Goal: Navigation & Orientation: Find specific page/section

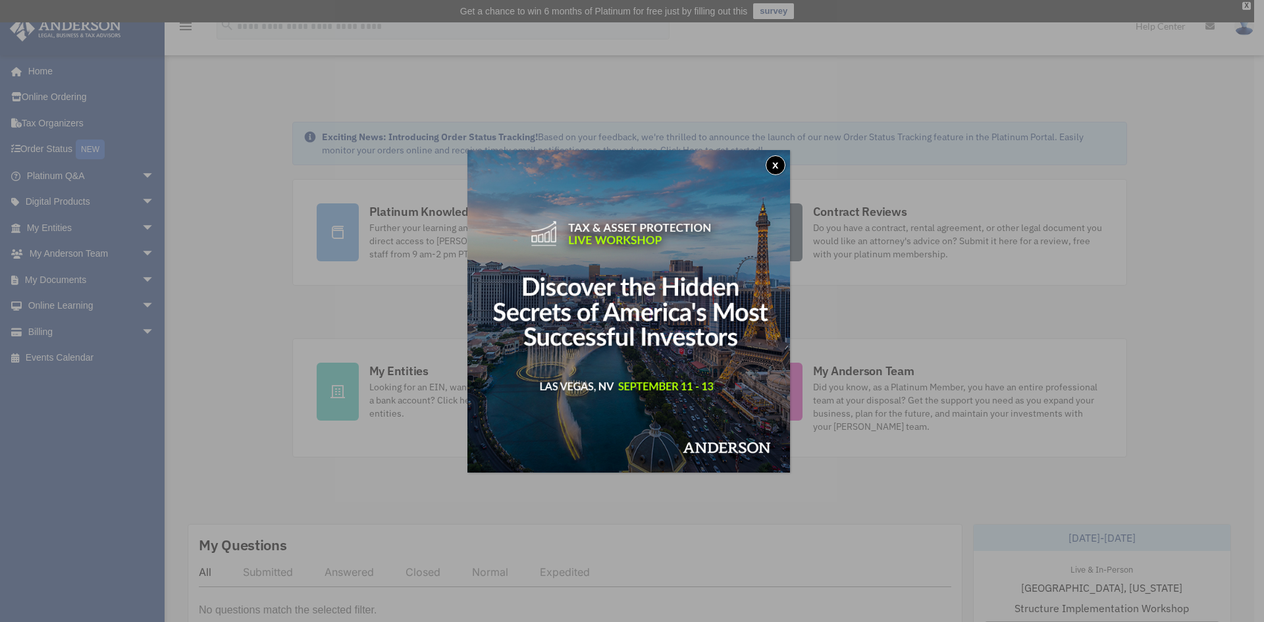
click at [781, 162] on button "x" at bounding box center [776, 165] width 20 height 20
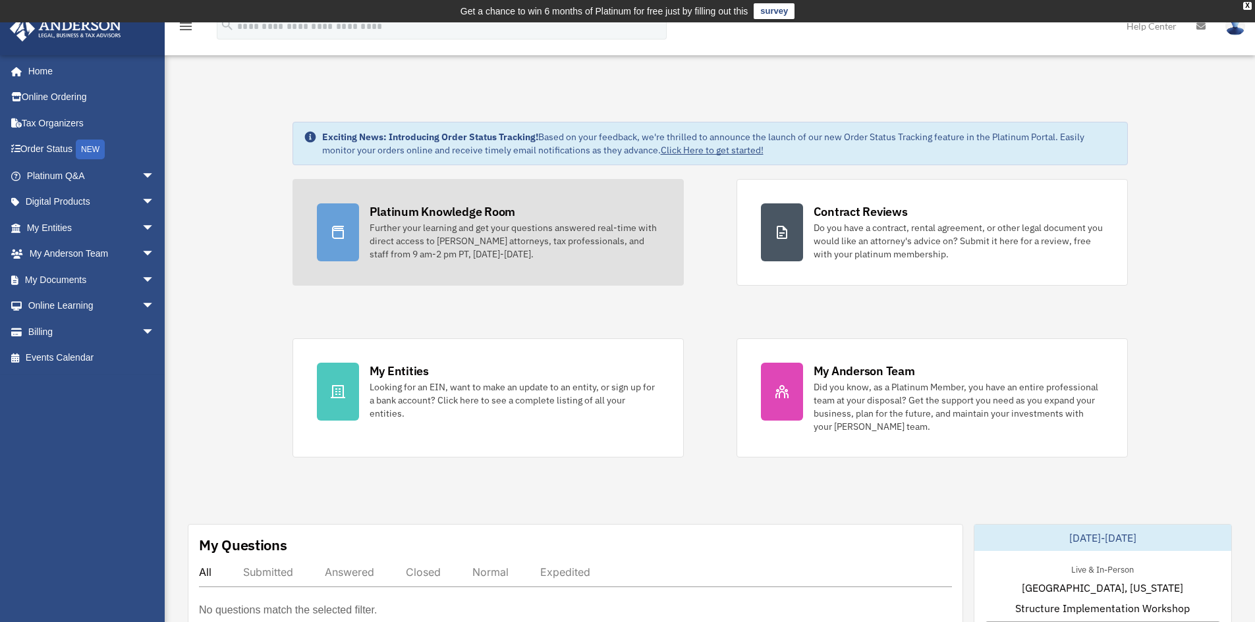
click at [431, 211] on div "Platinum Knowledge Room" at bounding box center [442, 211] width 146 height 16
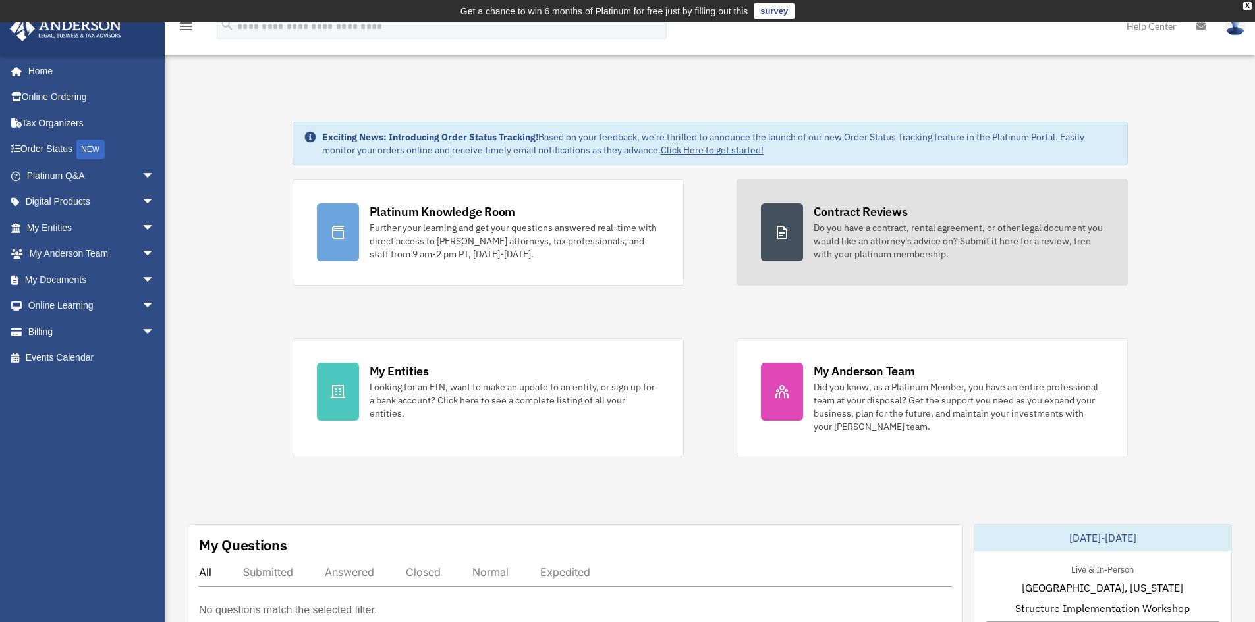
click at [900, 223] on div "Do you have a contract, rental agreement, or other legal document you would lik…" at bounding box center [958, 241] width 290 height 40
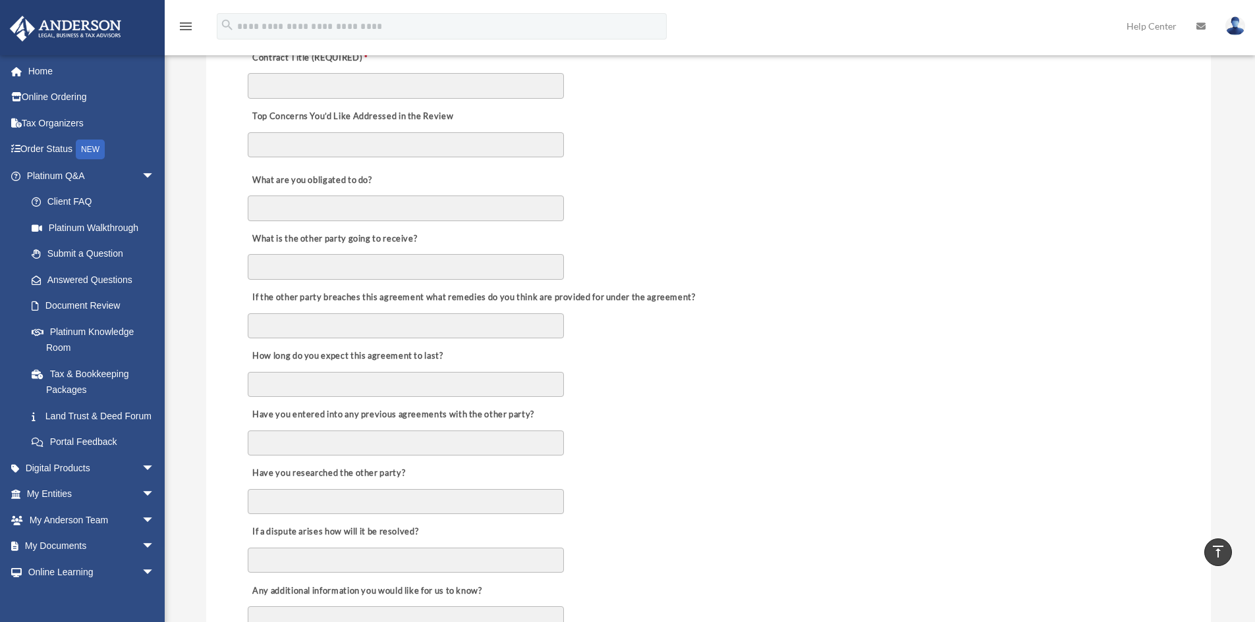
scroll to position [66, 0]
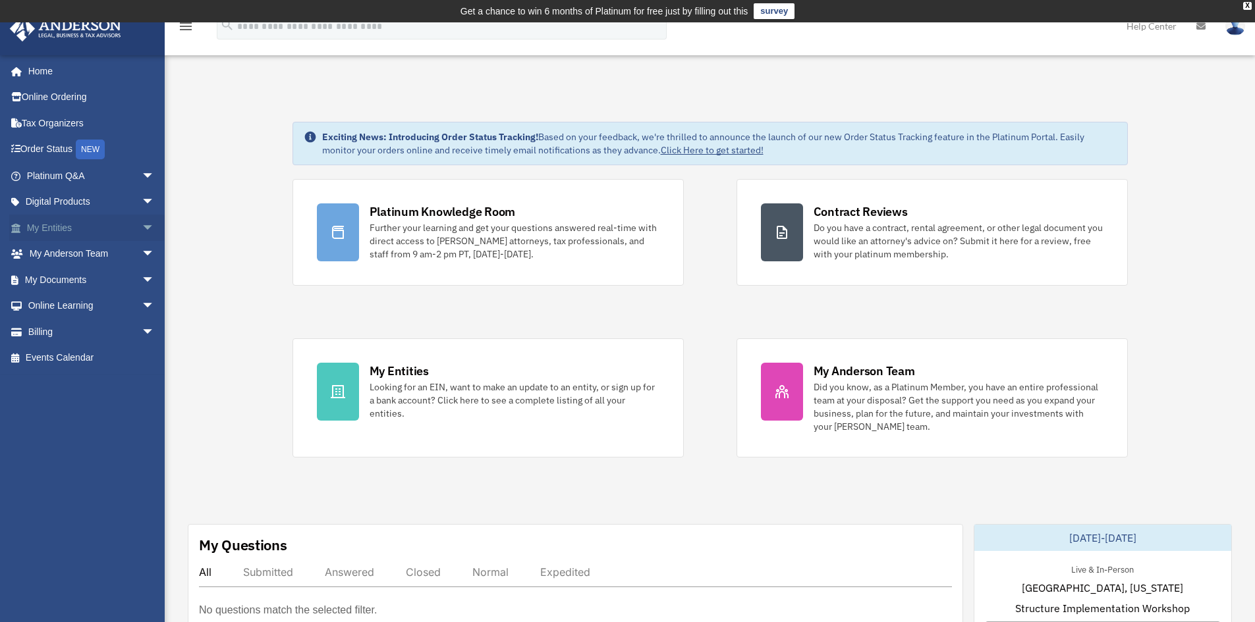
click at [142, 222] on span "arrow_drop_down" at bounding box center [155, 228] width 26 height 27
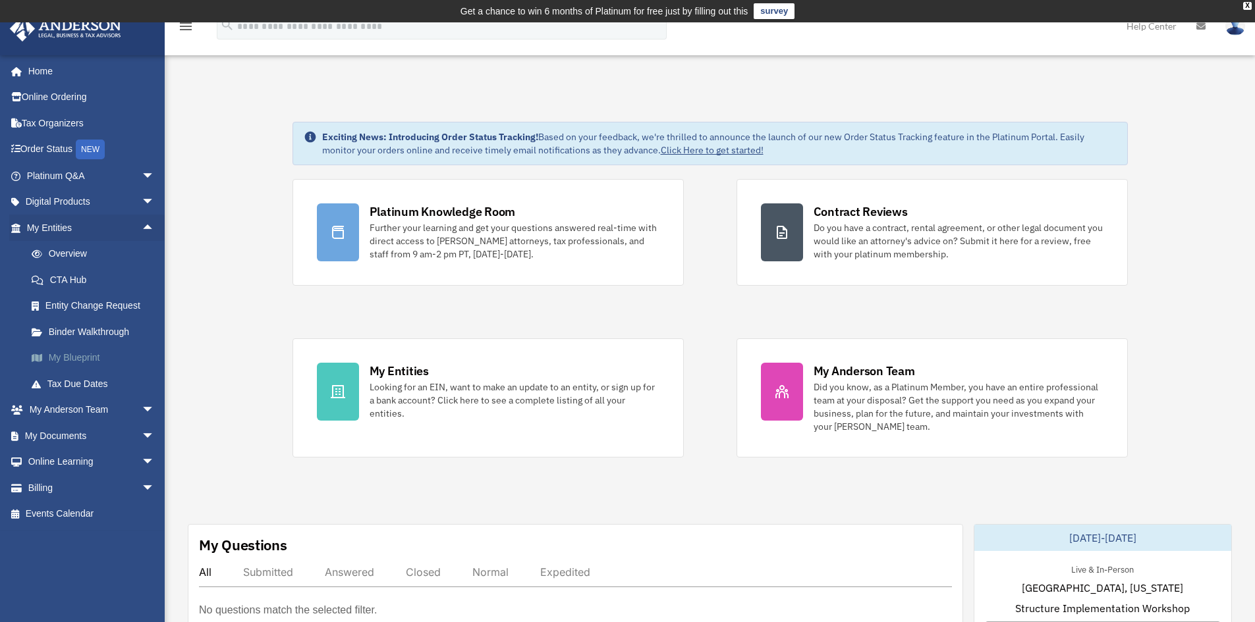
click at [76, 355] on link "My Blueprint" at bounding box center [96, 358] width 156 height 26
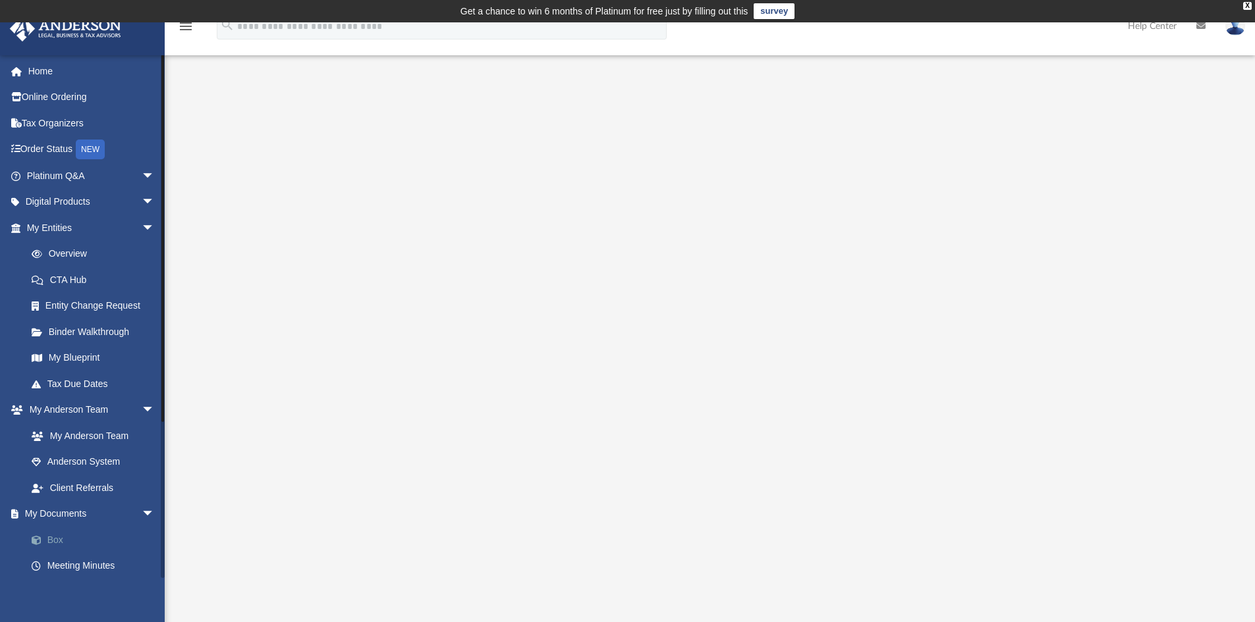
click at [71, 537] on link "Box" at bounding box center [96, 540] width 156 height 26
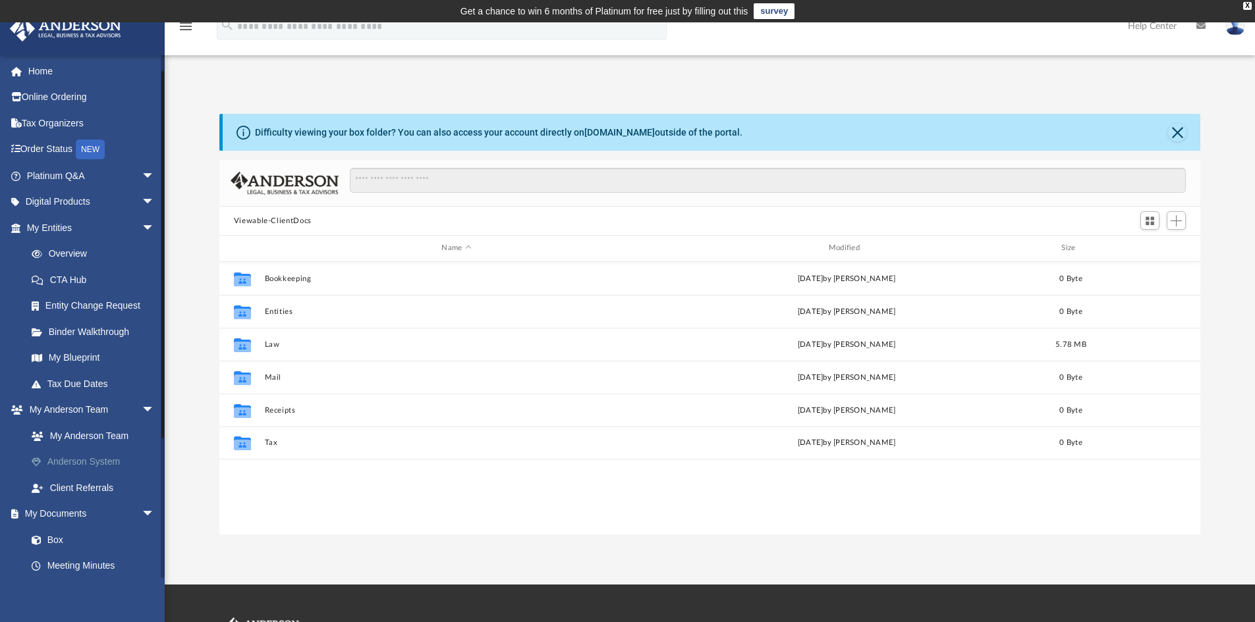
scroll to position [132, 0]
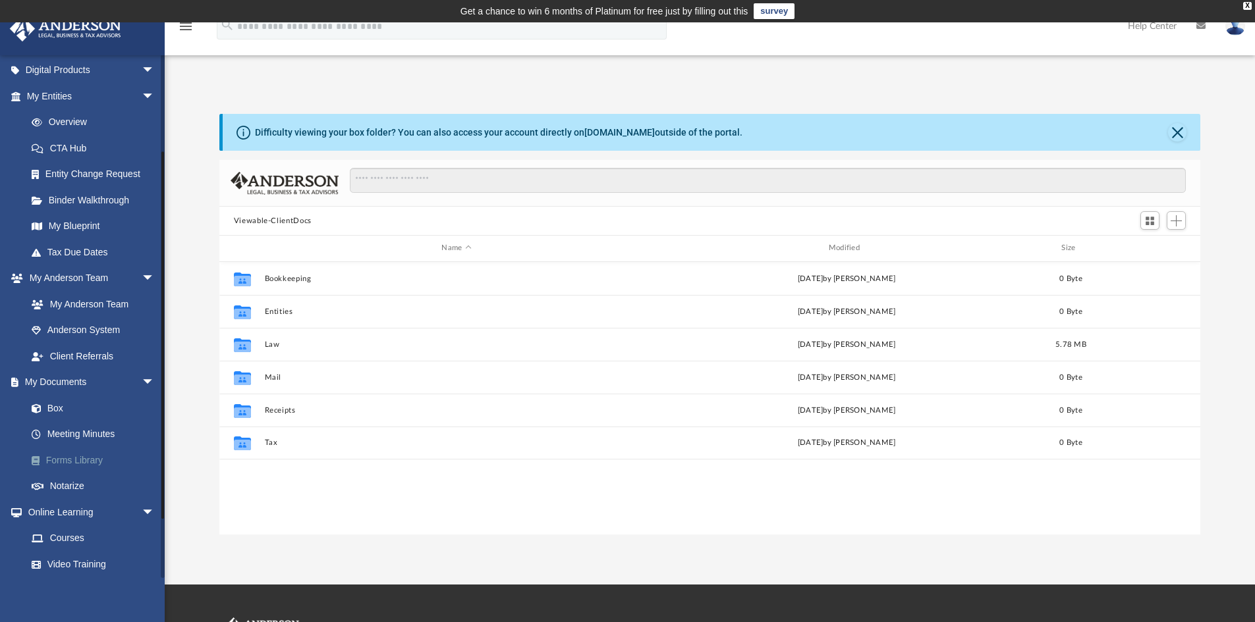
click at [86, 453] on link "Forms Library" at bounding box center [96, 460] width 156 height 26
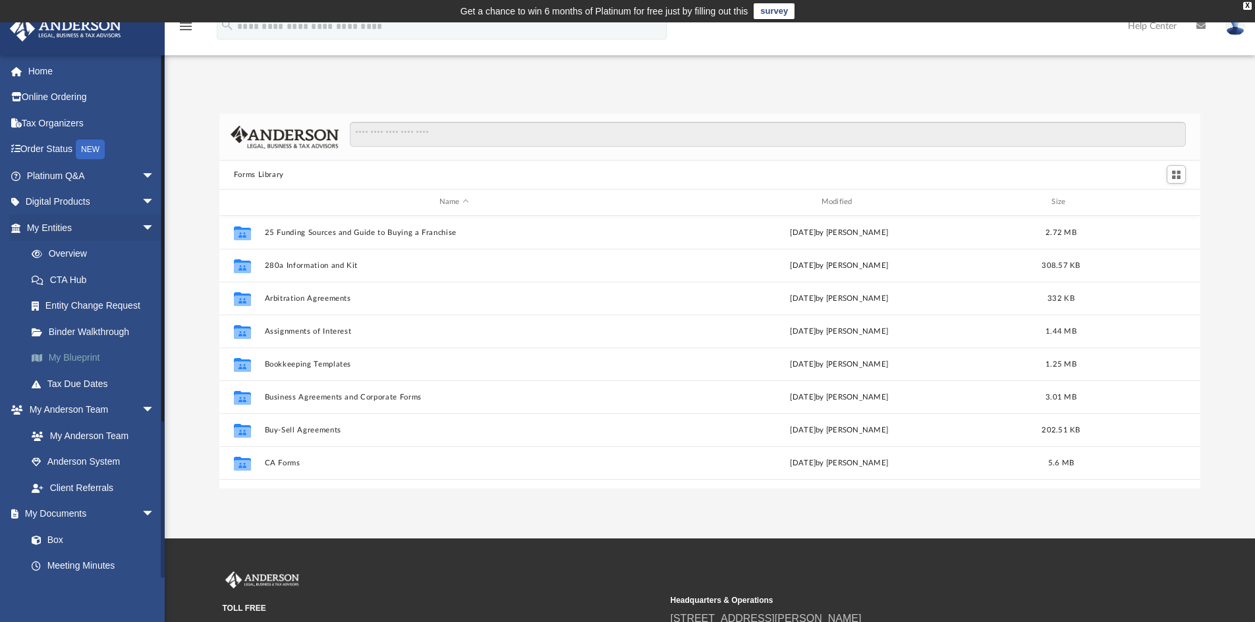
click at [83, 359] on link "My Blueprint" at bounding box center [96, 358] width 156 height 26
